Goal: Complete application form

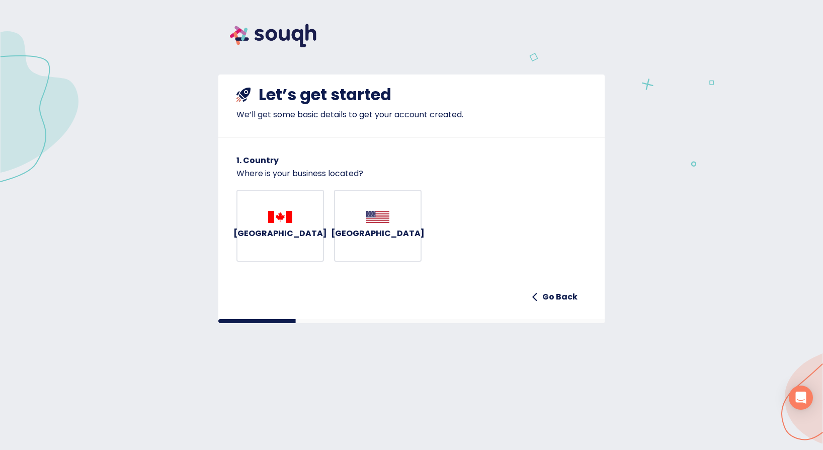
click at [276, 223] on img "button" at bounding box center [280, 217] width 24 height 12
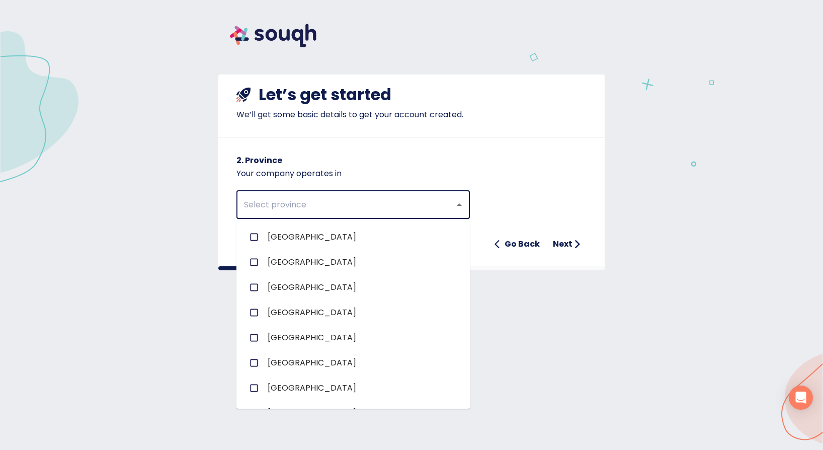
click at [315, 211] on input "text" at bounding box center [339, 204] width 196 height 19
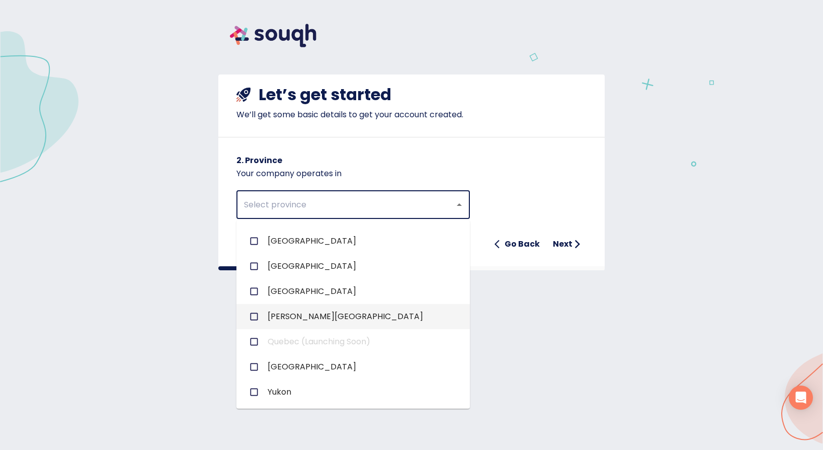
scroll to position [147, 0]
click at [281, 289] on span "Ontario" at bounding box center [312, 291] width 89 height 12
checkbox input "true"
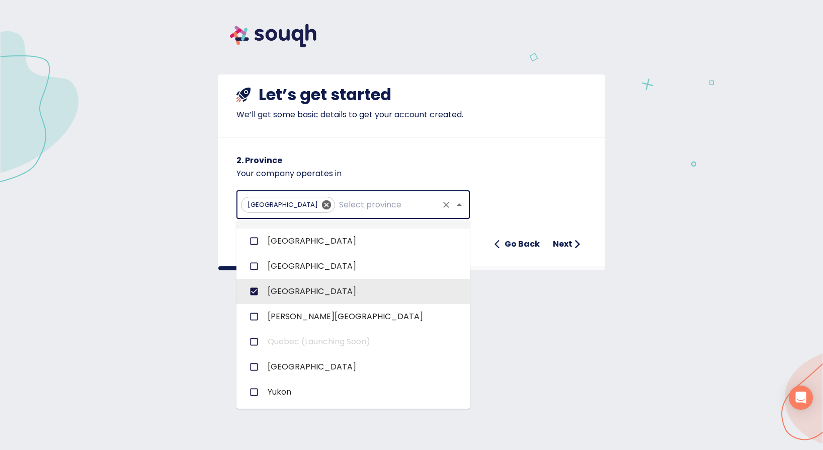
click at [546, 188] on div "Ontario ​ Go Back Next" at bounding box center [411, 217] width 350 height 74
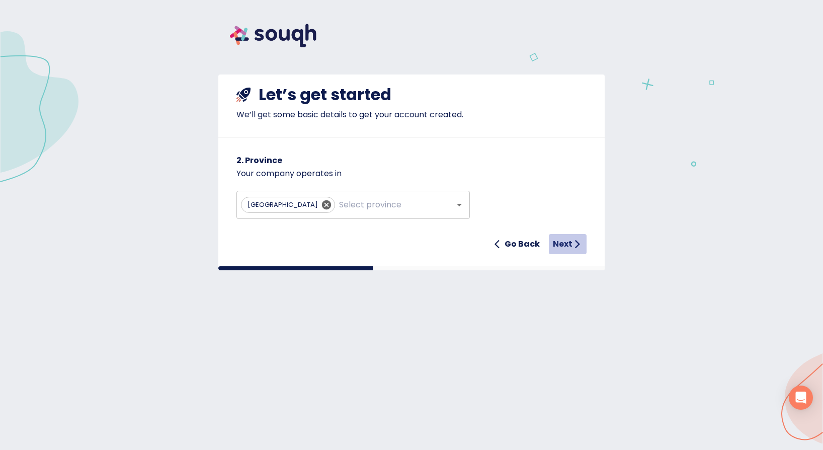
click at [566, 242] on h6 "Next" at bounding box center [563, 244] width 20 height 14
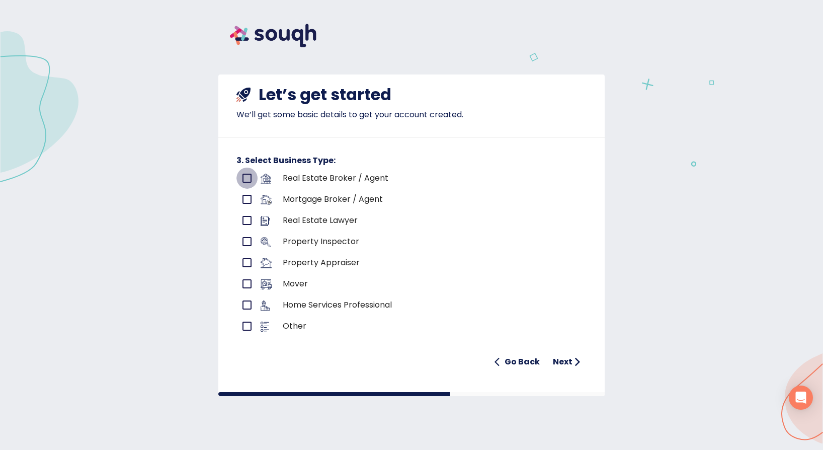
click at [247, 176] on input "primary checkbox" at bounding box center [246, 177] width 21 height 21
checkbox input "true"
click at [560, 361] on h6 "Next" at bounding box center [563, 362] width 20 height 14
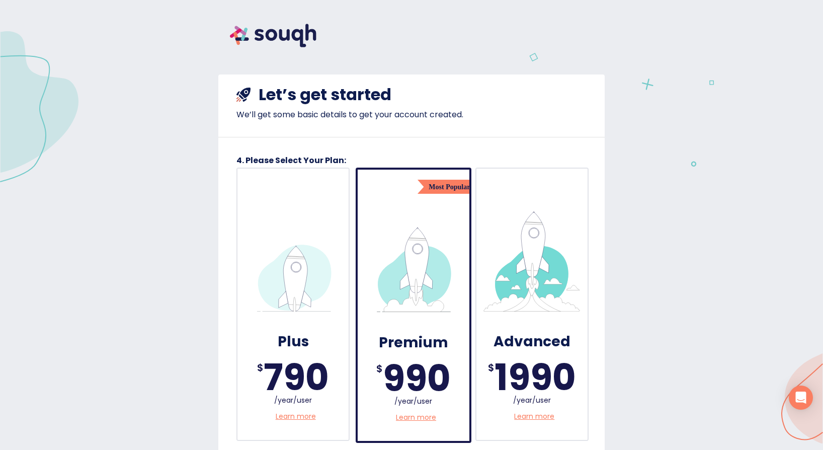
scroll to position [0, 0]
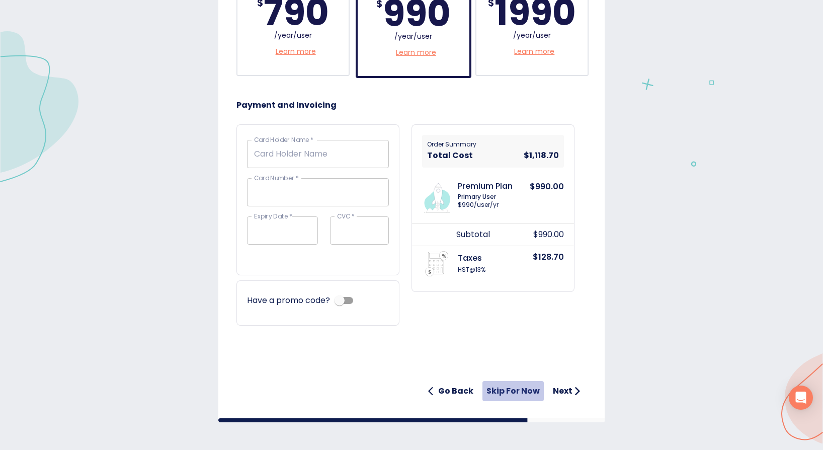
click at [522, 390] on h6 "Skip for now" at bounding box center [512, 391] width 53 height 14
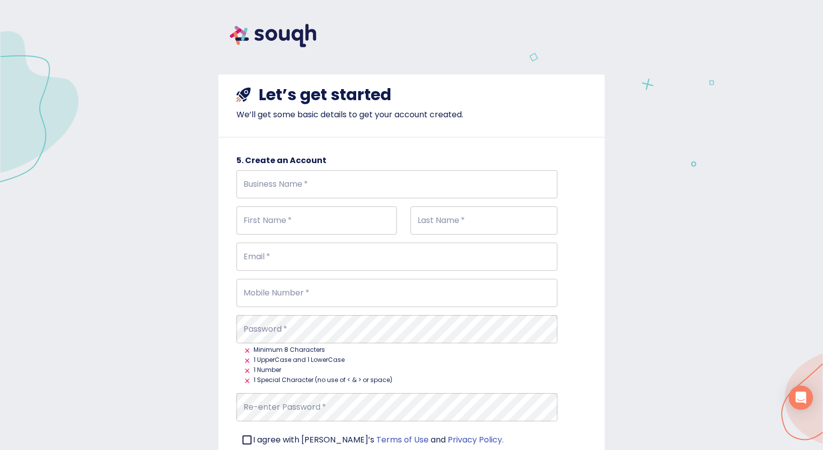
click at [279, 27] on img at bounding box center [273, 35] width 110 height 47
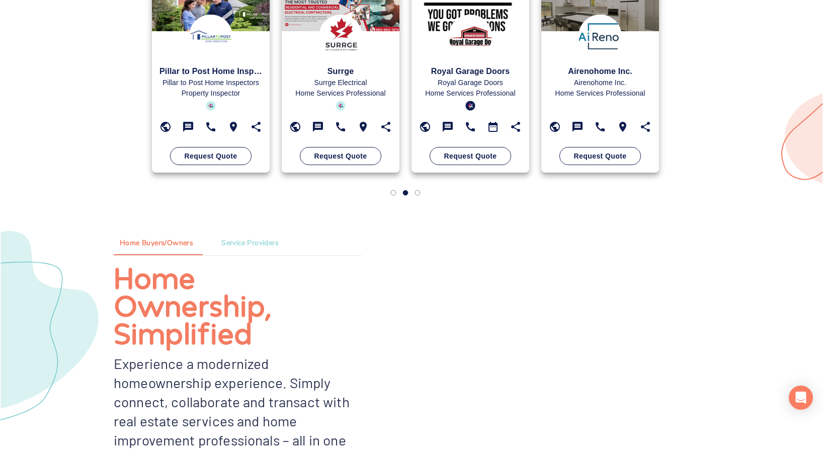
scroll to position [639, 0]
